Goal: Find specific page/section: Find specific page/section

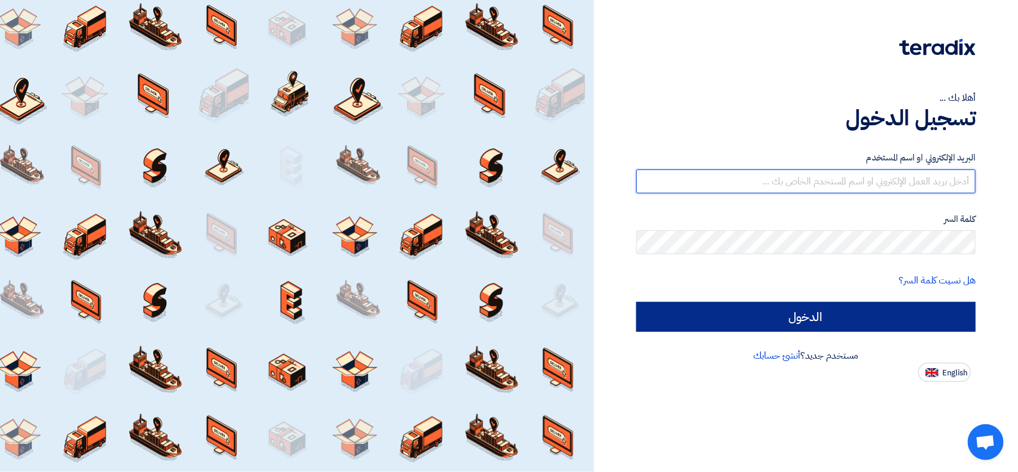
type input "[EMAIL_ADDRESS][DOMAIN_NAME]"
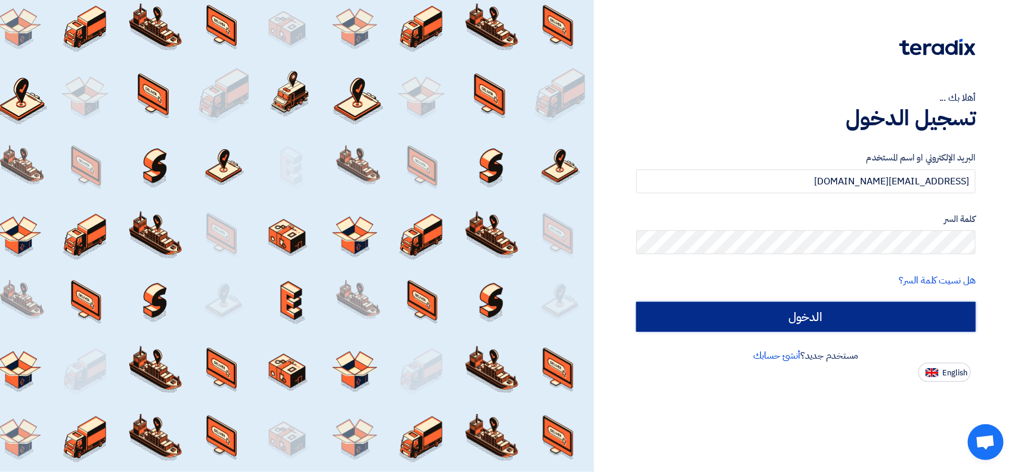
click at [738, 307] on input "الدخول" at bounding box center [805, 317] width 339 height 30
type input "Sign in"
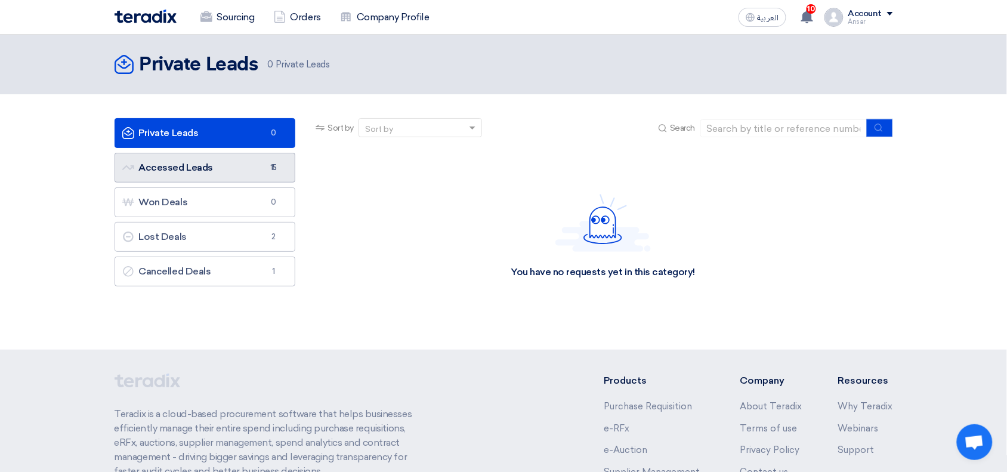
click at [246, 171] on link "Accessed Leads Accessed Leads 15" at bounding box center [204, 168] width 181 height 30
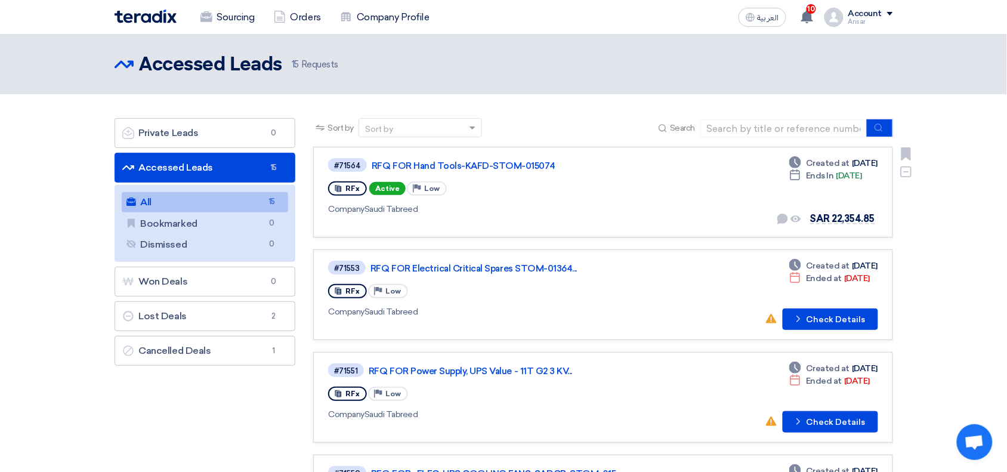
scroll to position [638, 0]
